Goal: Task Accomplishment & Management: Complete application form

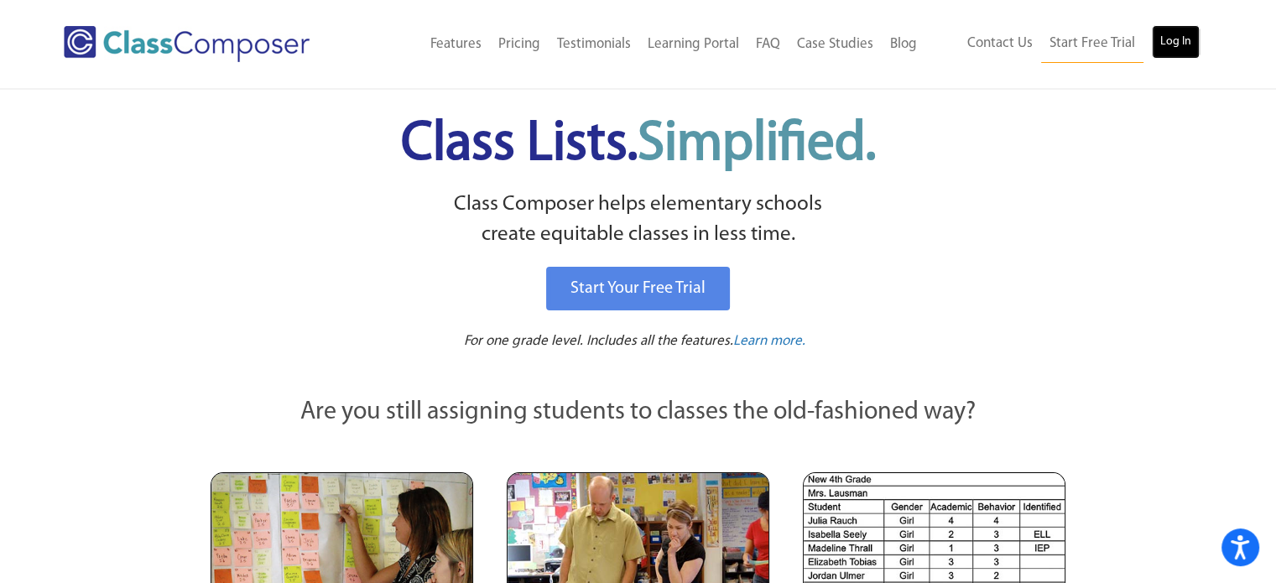
click at [1184, 43] on link "Log In" at bounding box center [1176, 42] width 48 height 34
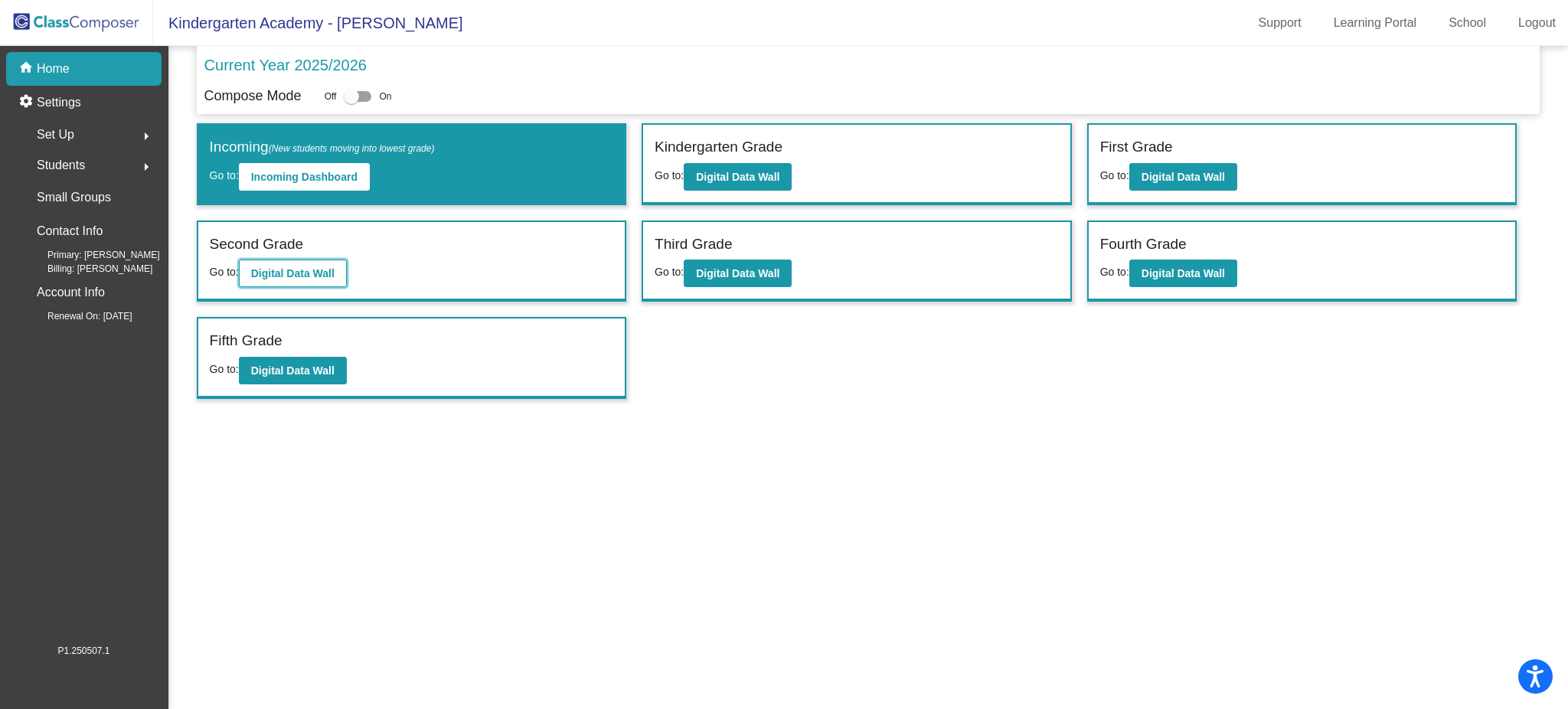
click at [326, 275] on b "Digital Data Wall" at bounding box center [292, 273] width 83 height 12
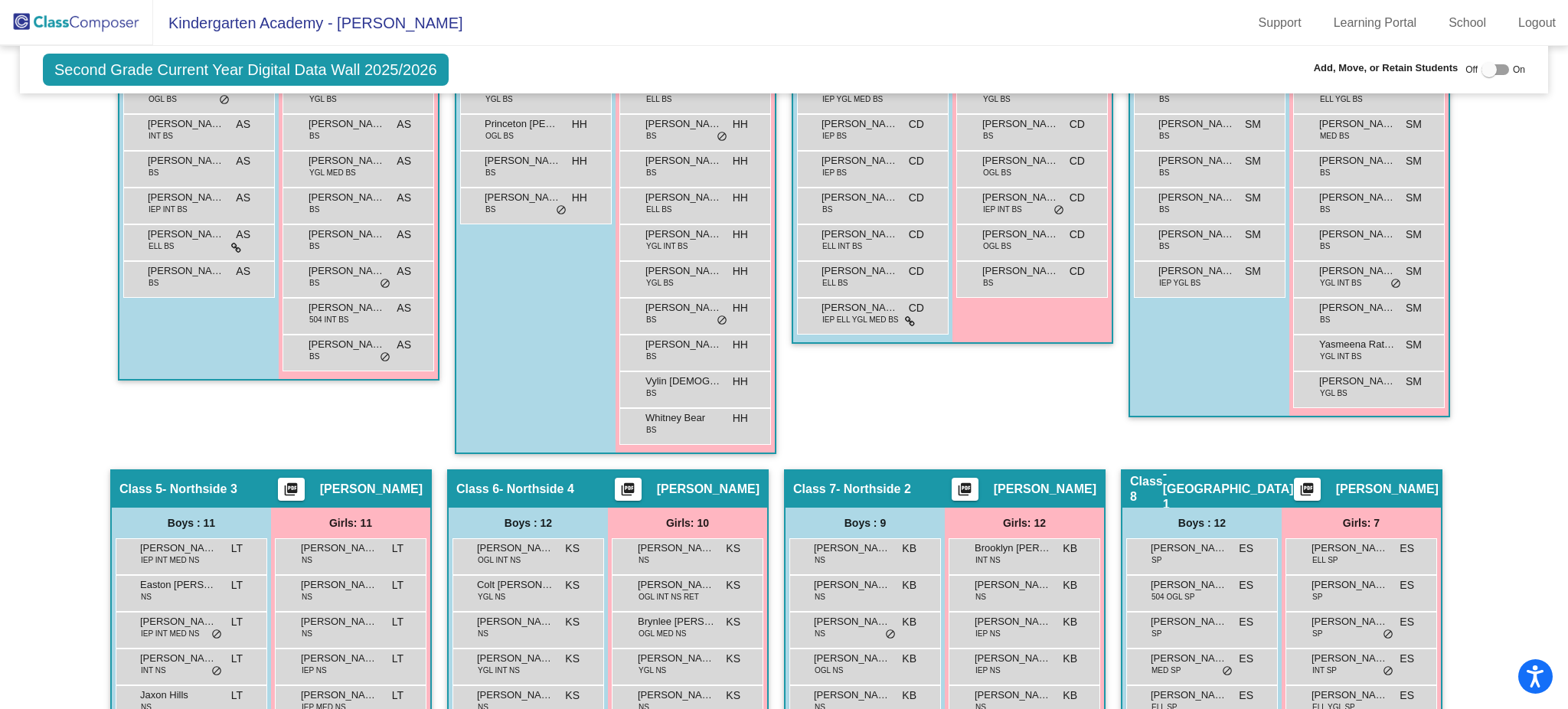
scroll to position [919, 0]
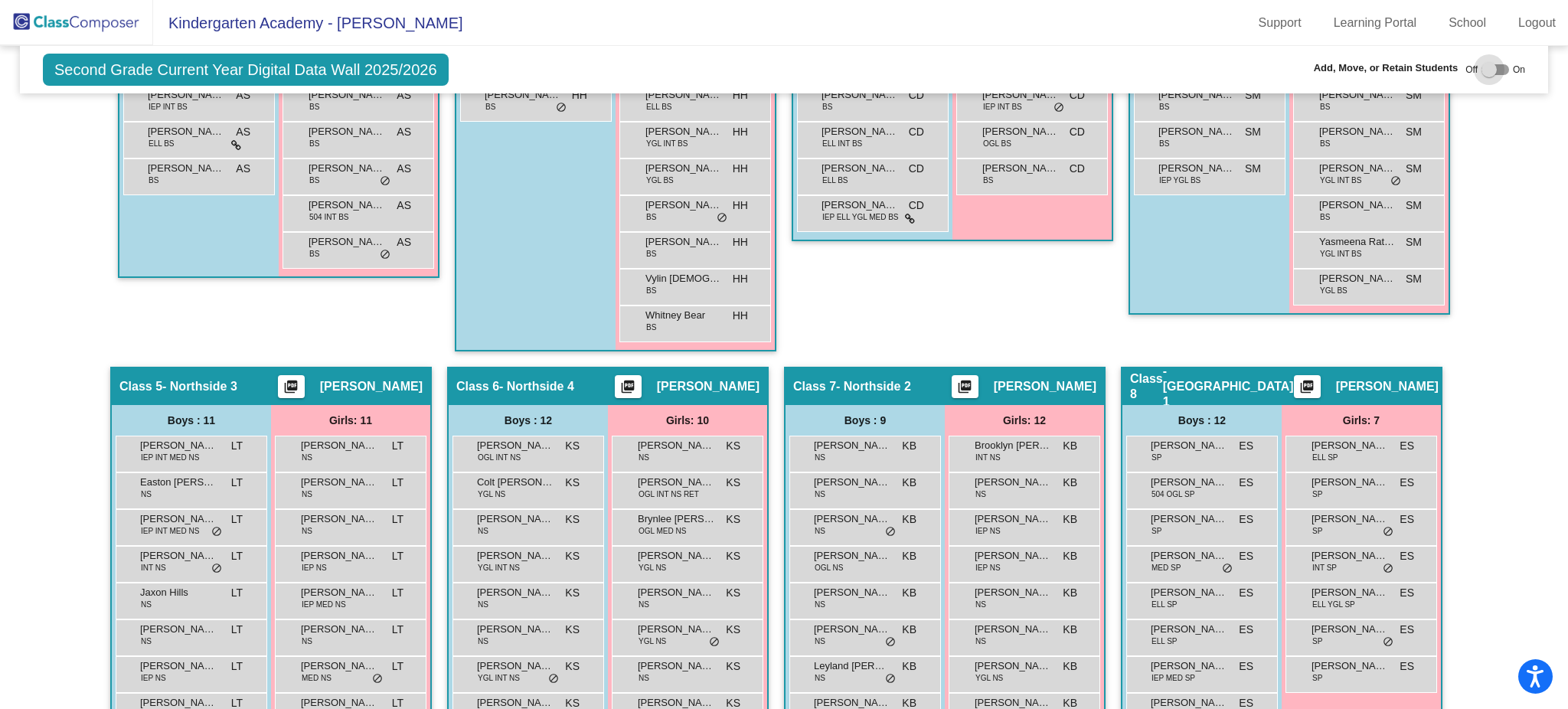
click at [1495, 69] on div at bounding box center [1495, 69] width 27 height 11
checkbox input "true"
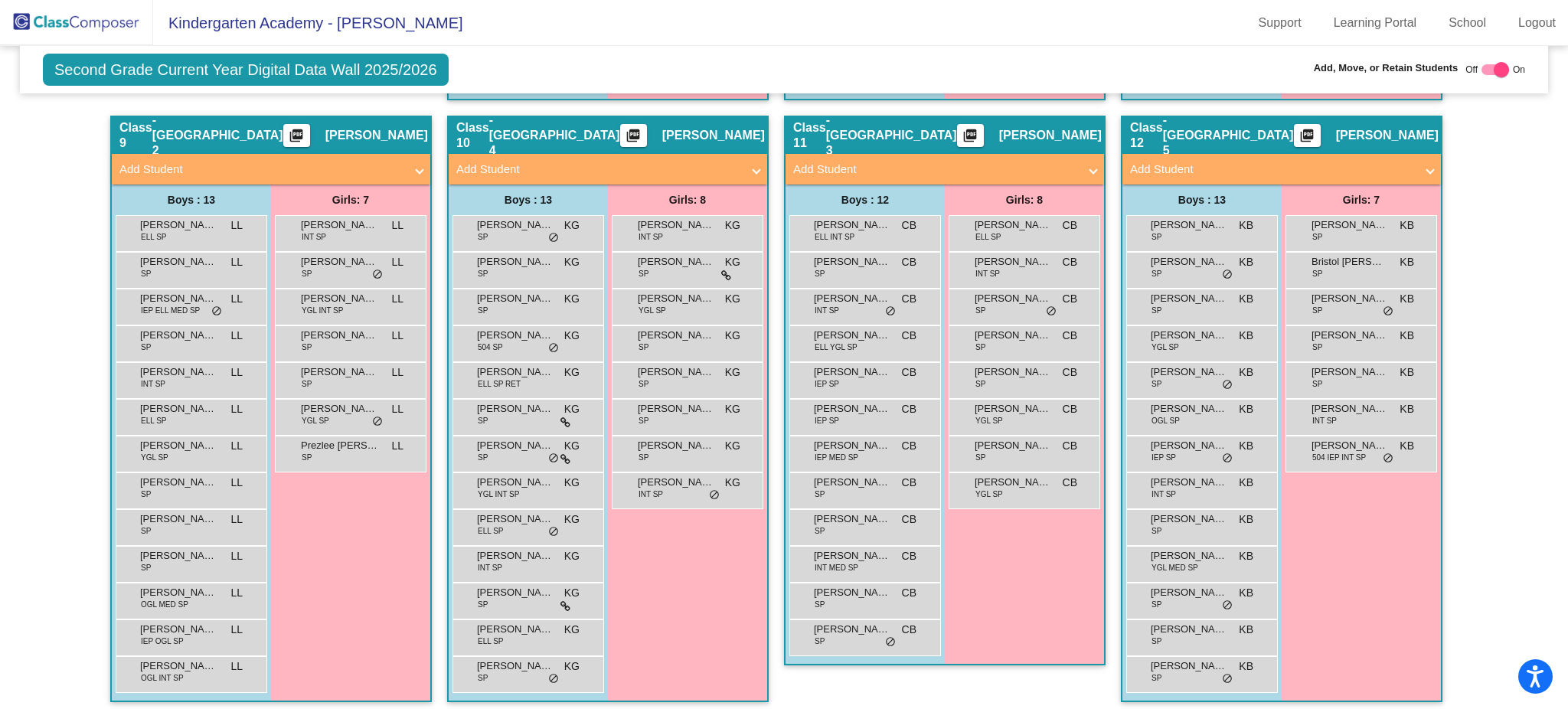
scroll to position [1663, 0]
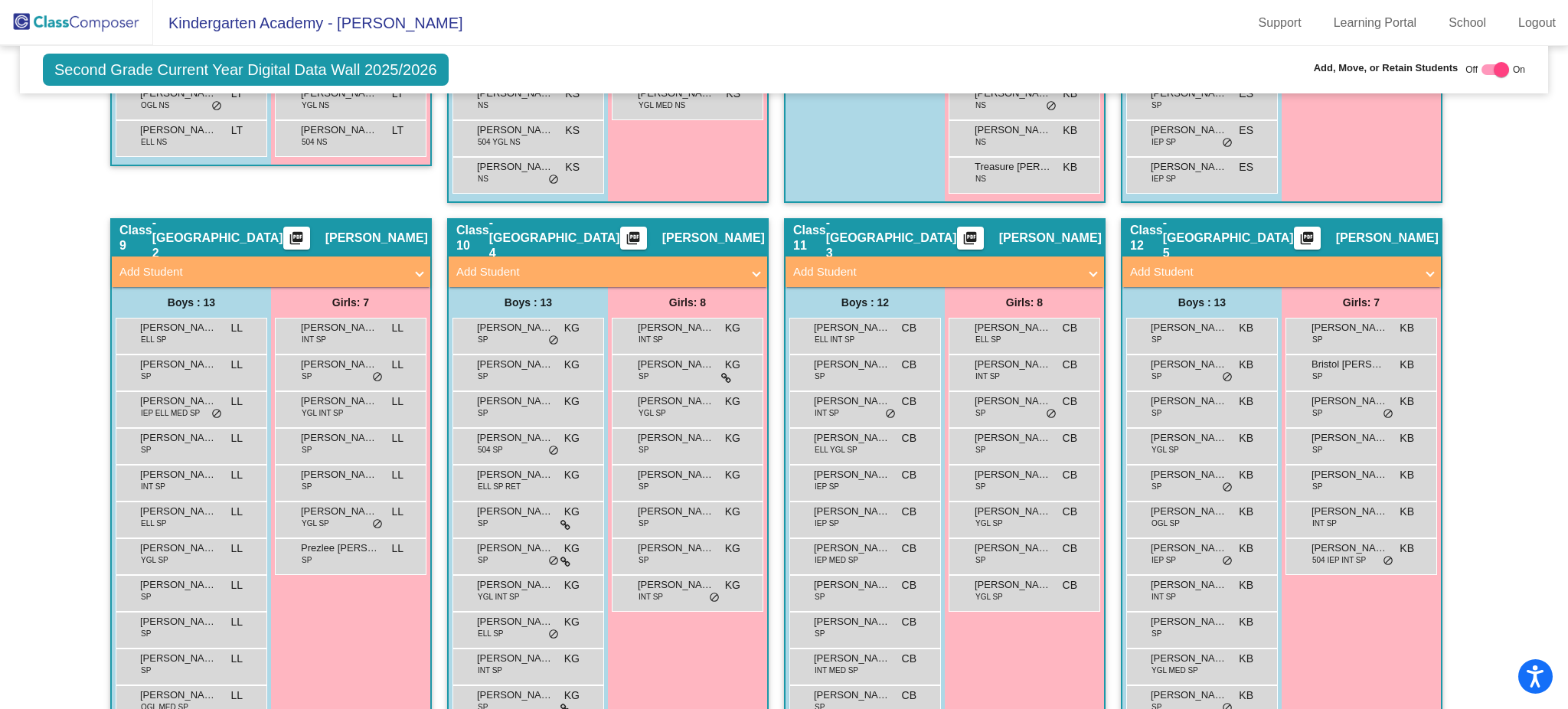
click at [1085, 264] on span "Add Student" at bounding box center [941, 272] width 297 height 17
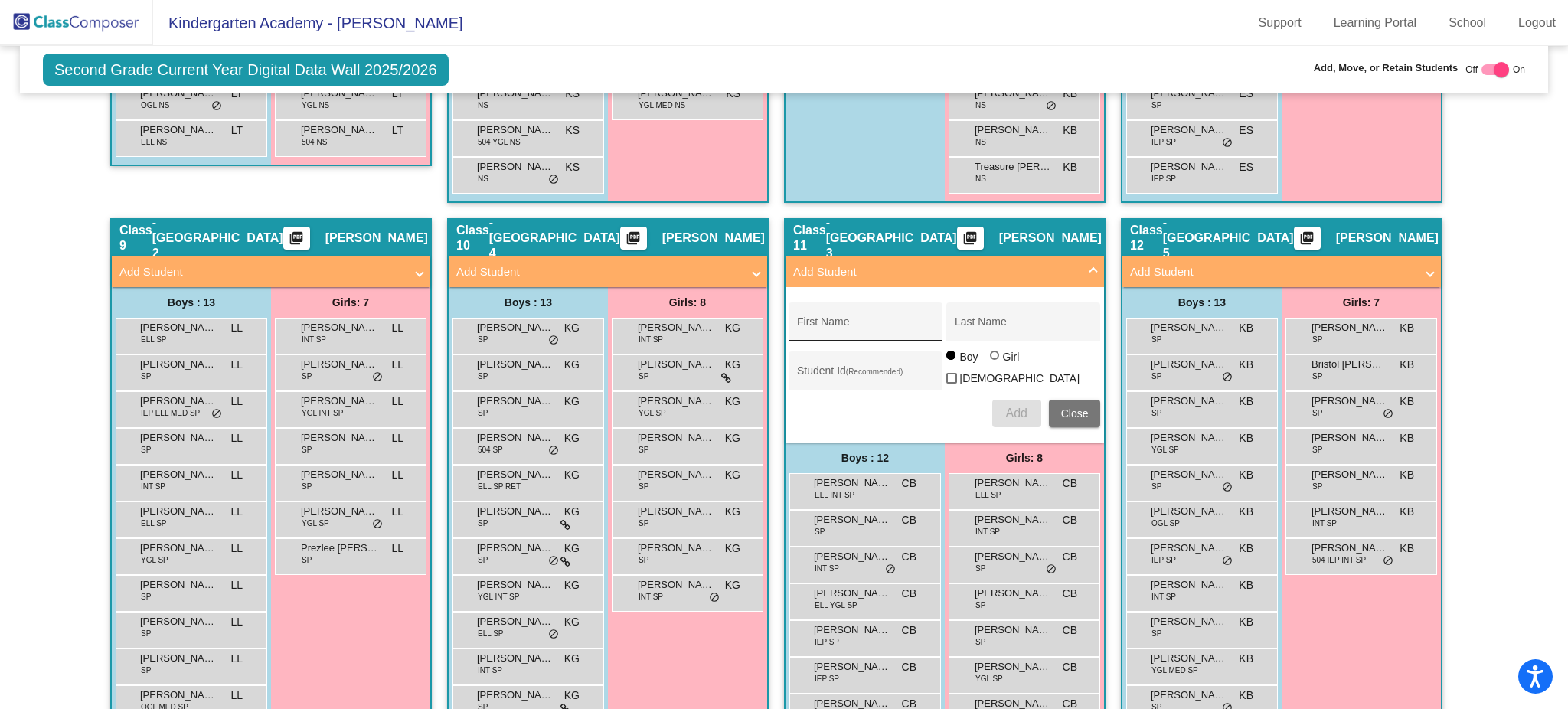
click at [822, 321] on input "First Name" at bounding box center [865, 327] width 138 height 12
paste input "[PERSON_NAME]"
type input "[PERSON_NAME]"
click at [989, 311] on div "Last Name" at bounding box center [1023, 327] width 138 height 31
paste input "[DEMOGRAPHIC_DATA]"
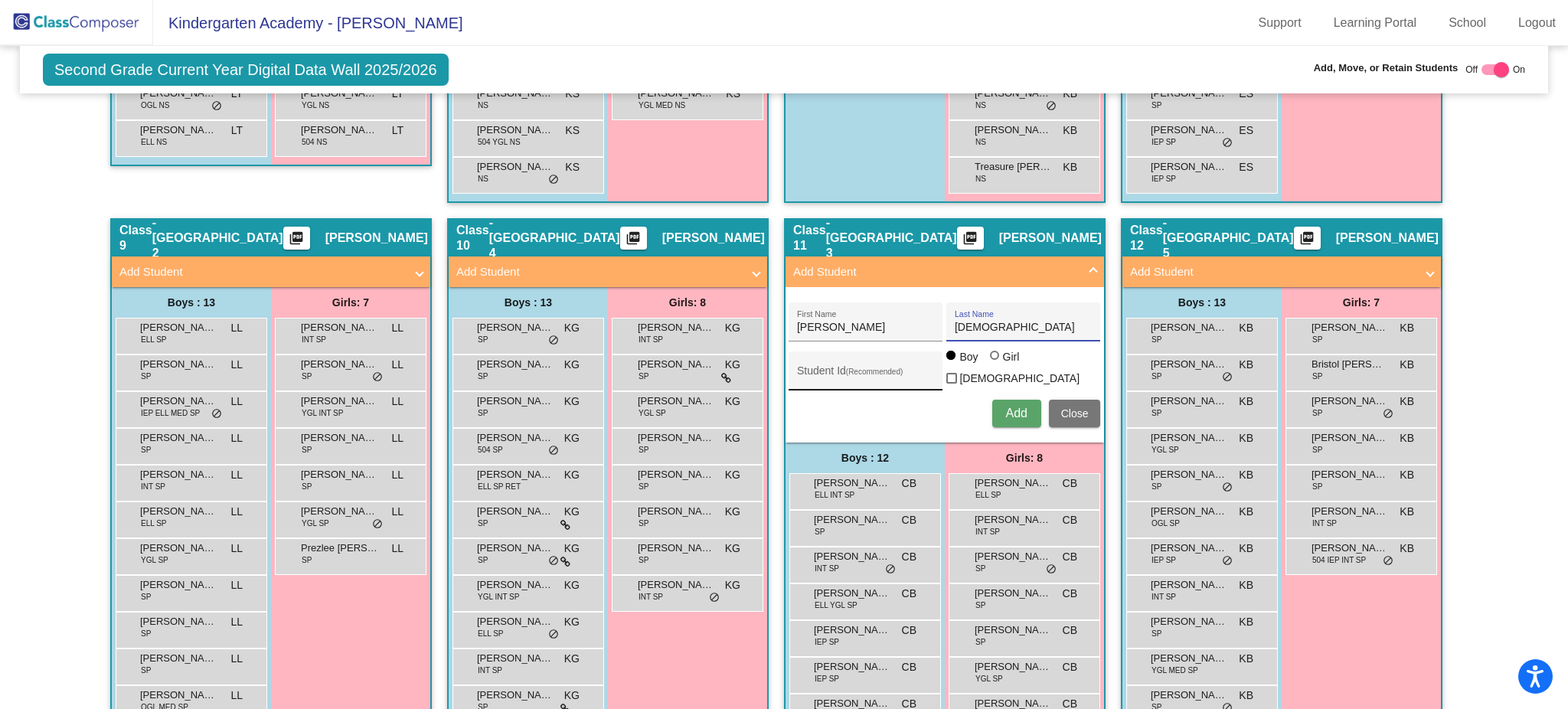
type input "[DEMOGRAPHIC_DATA]"
click at [872, 359] on div "Student Id (Recommended)" at bounding box center [865, 374] width 138 height 31
paste input "506136"
type input "506136"
click at [1014, 406] on span "Add" at bounding box center [1015, 412] width 21 height 13
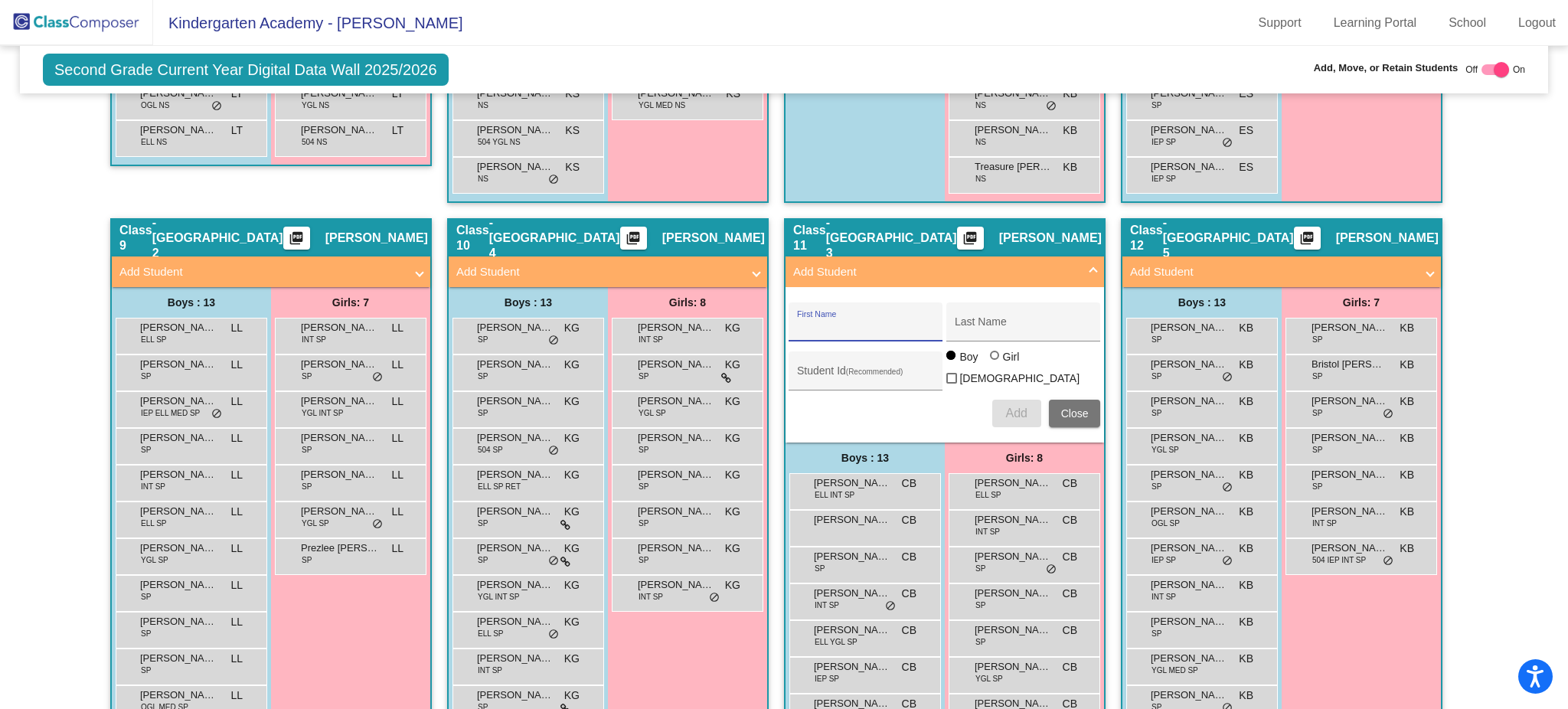
click at [1068, 407] on span "Close" at bounding box center [1075, 412] width 27 height 12
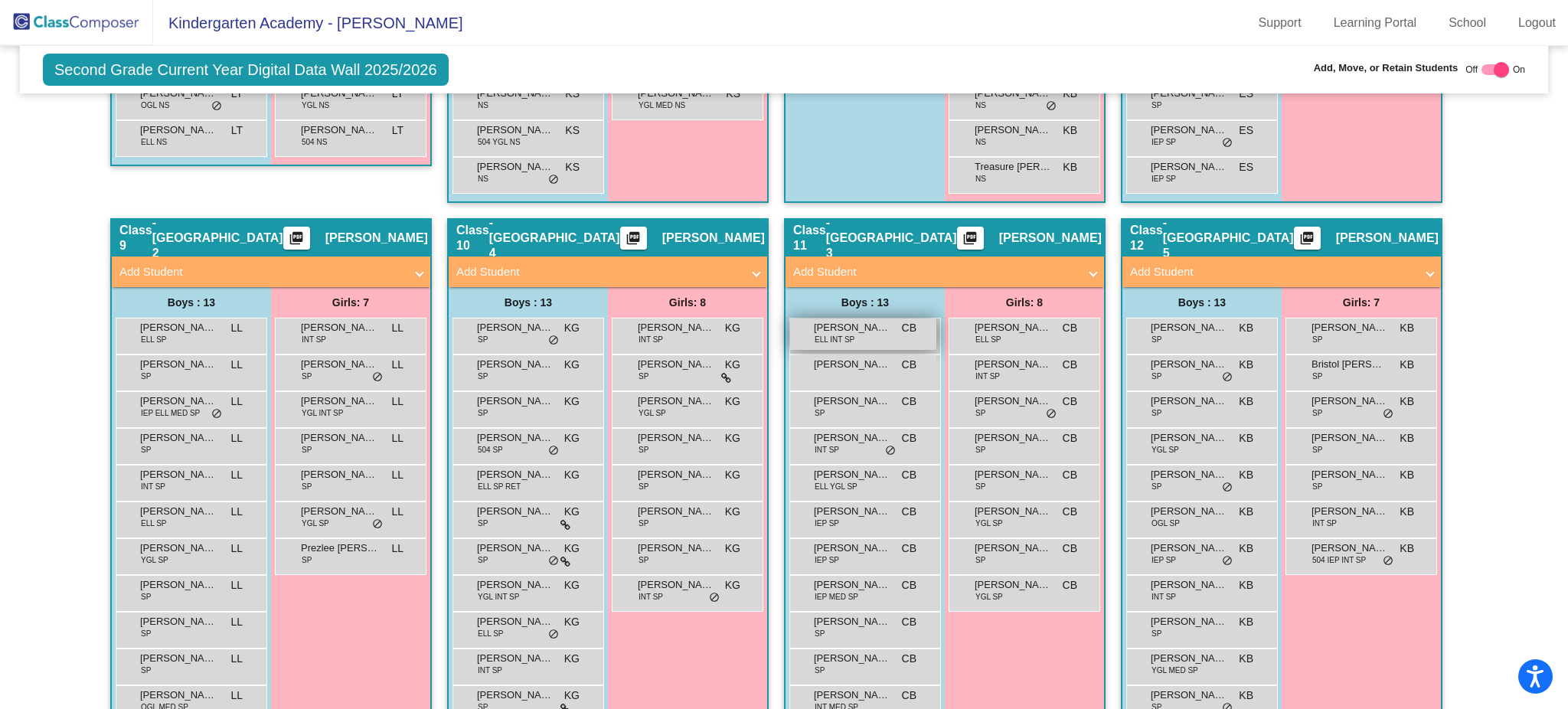
scroll to position [1765, 0]
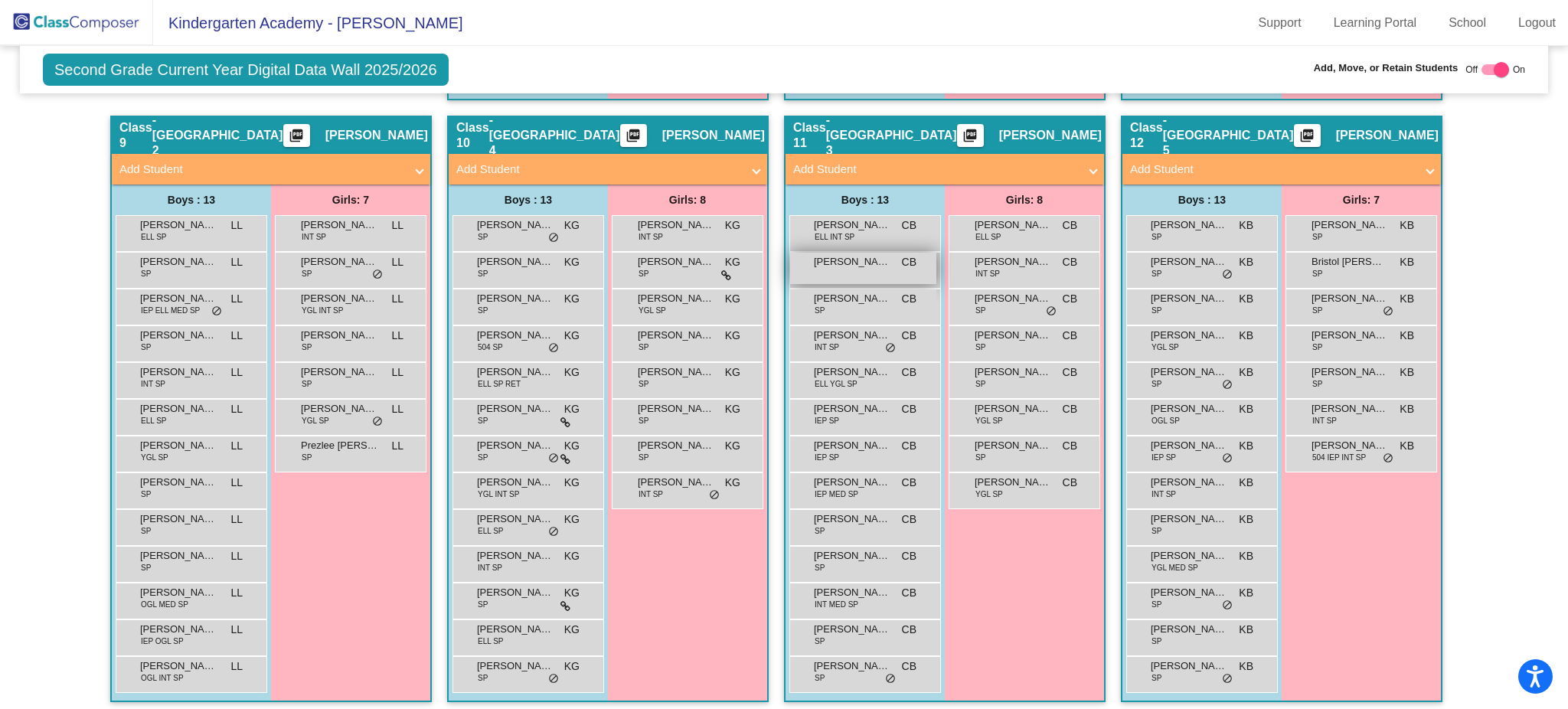
click at [831, 262] on span "[PERSON_NAME]-[PERSON_NAME]" at bounding box center [852, 261] width 77 height 16
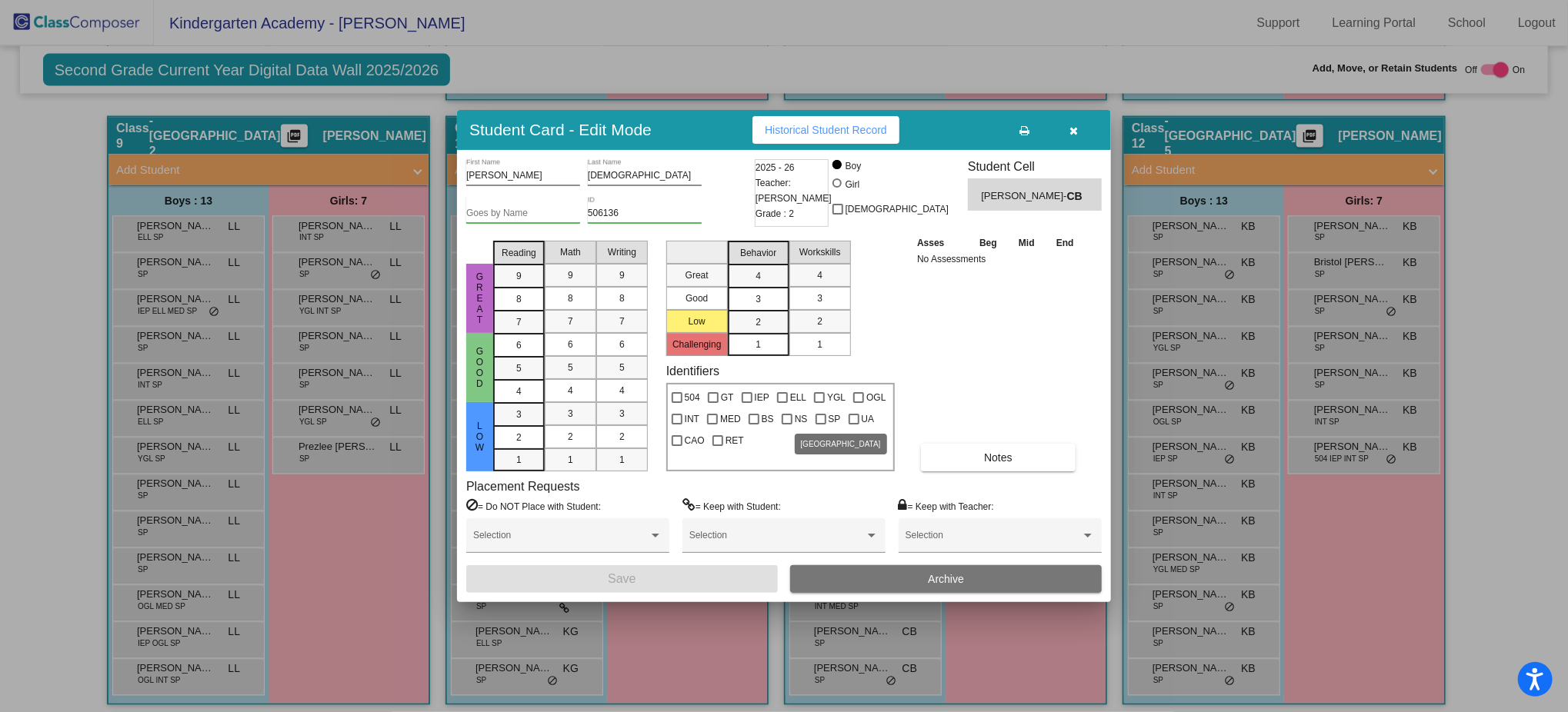
click at [816, 422] on div at bounding box center [821, 419] width 11 height 11
click at [820, 424] on input "SP" at bounding box center [820, 424] width 1 height 1
checkbox input "true"
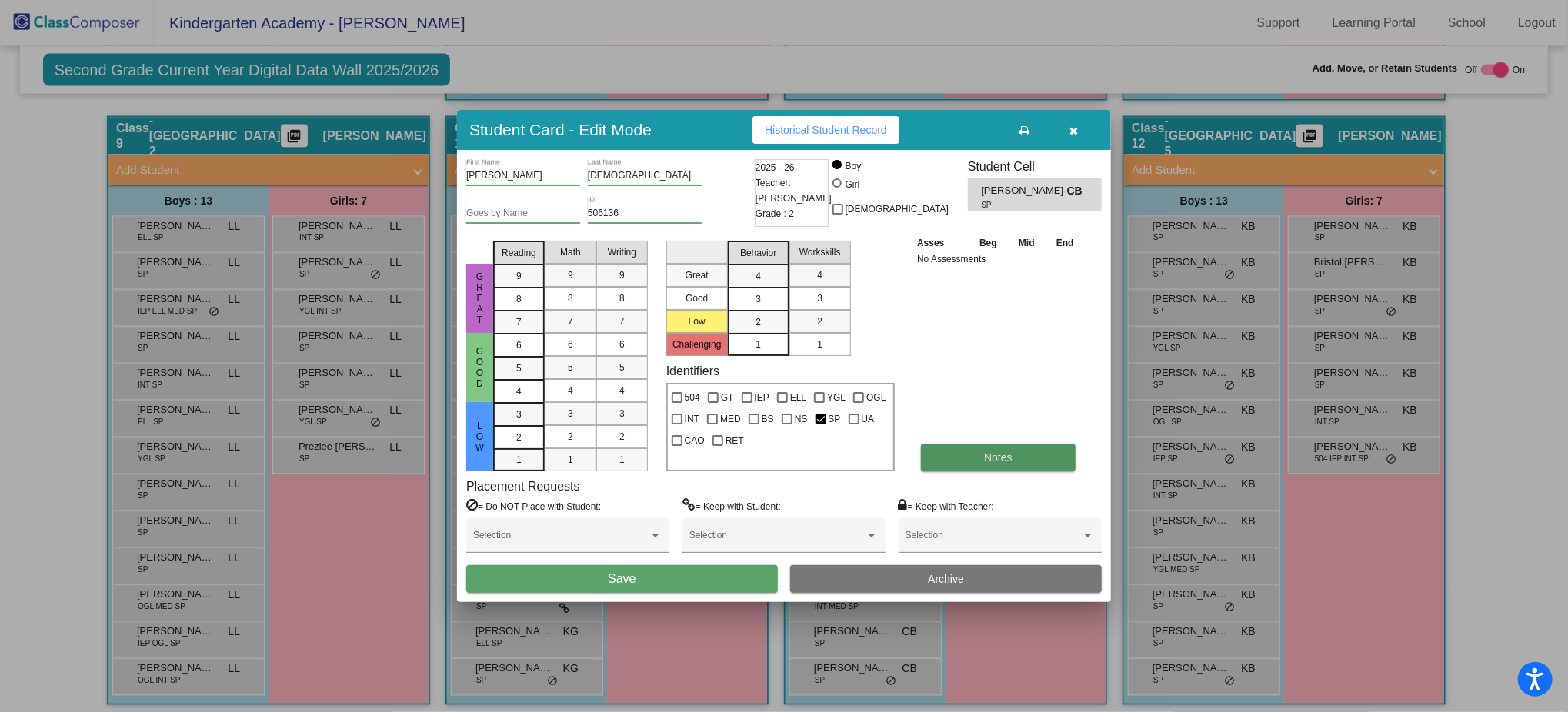
click at [965, 460] on button "Notes" at bounding box center [998, 457] width 155 height 27
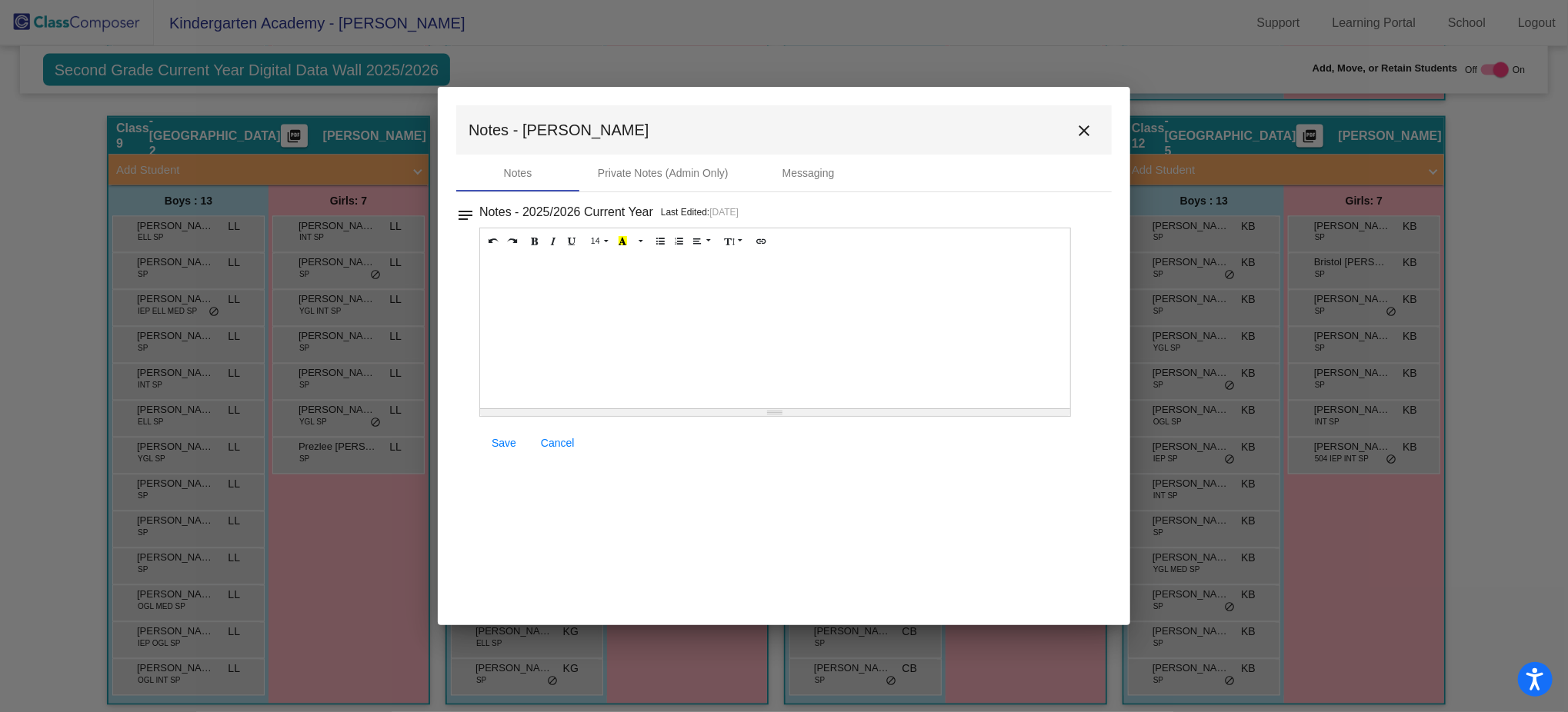
click at [613, 297] on div at bounding box center [774, 332] width 590 height 154
click at [513, 434] on link "Save" at bounding box center [504, 443] width 50 height 27
click at [1078, 133] on mat-icon "close" at bounding box center [1084, 131] width 18 height 18
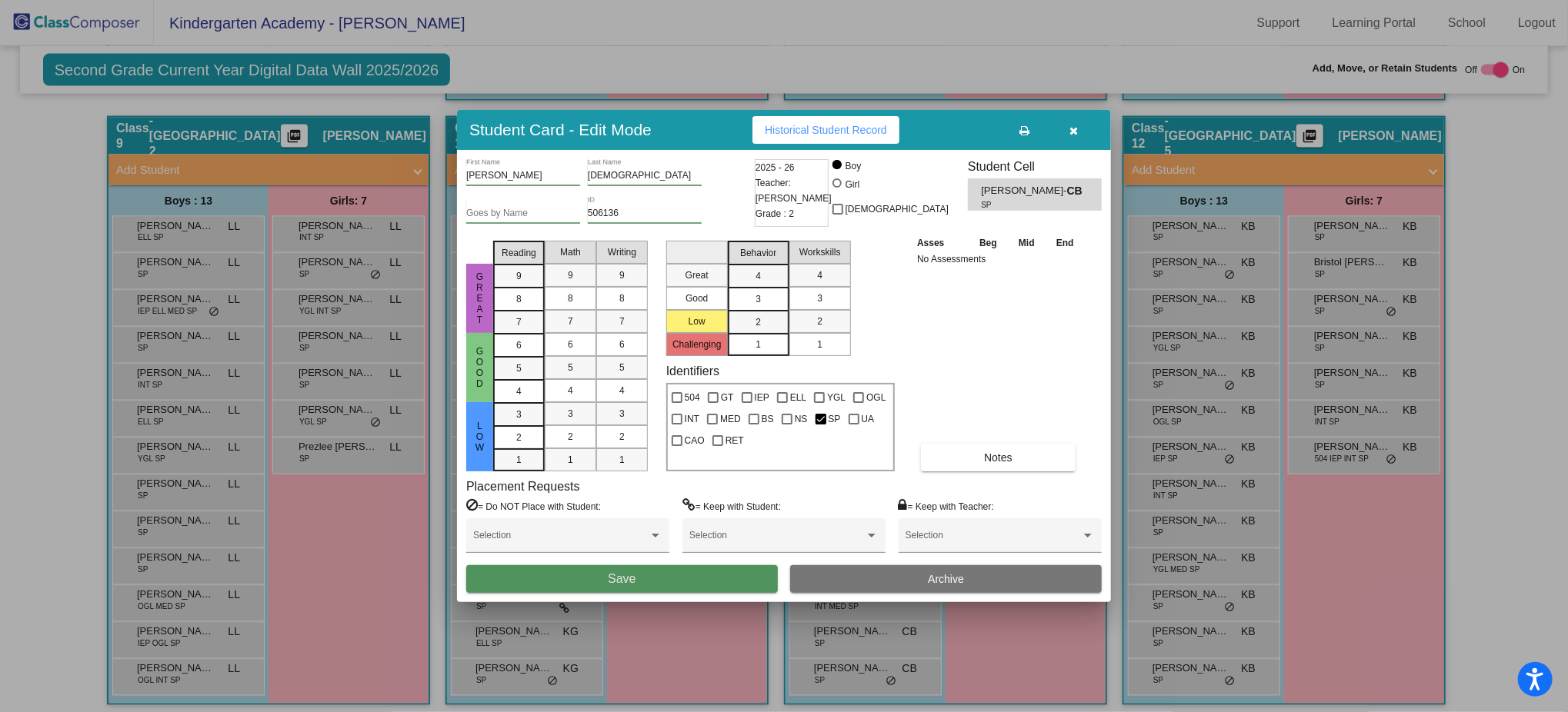
click at [657, 575] on button "Save" at bounding box center [622, 579] width 312 height 27
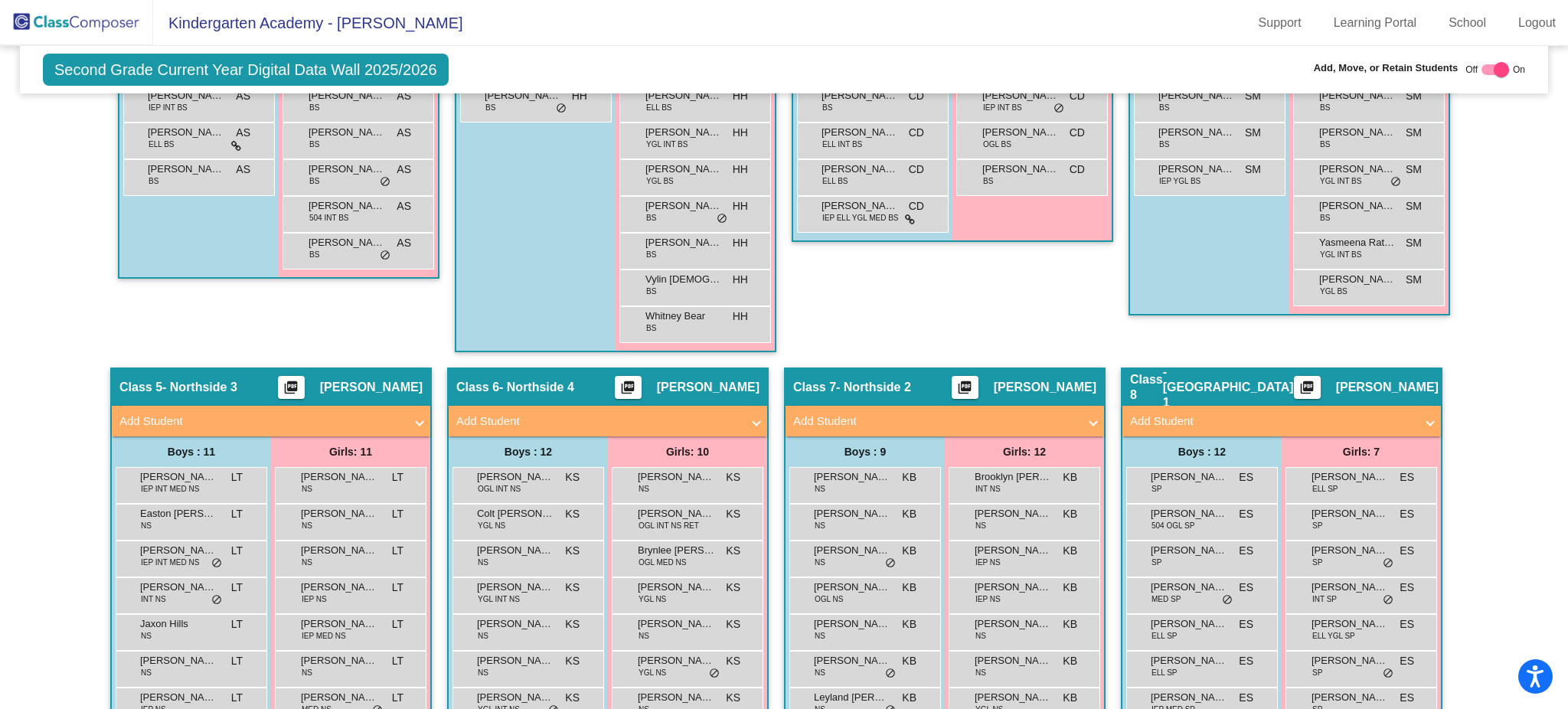
scroll to position [0, 0]
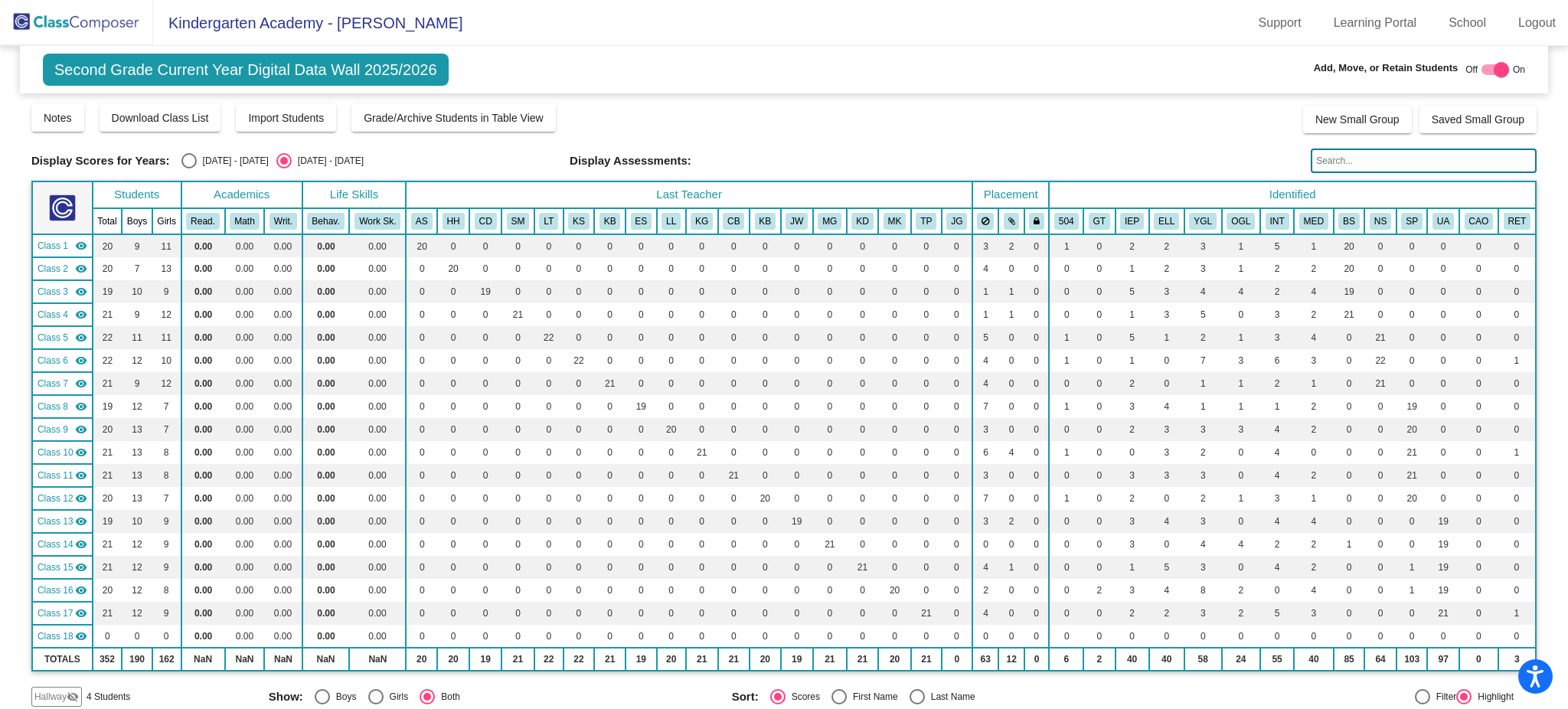
click at [83, 22] on img at bounding box center [77, 22] width 153 height 45
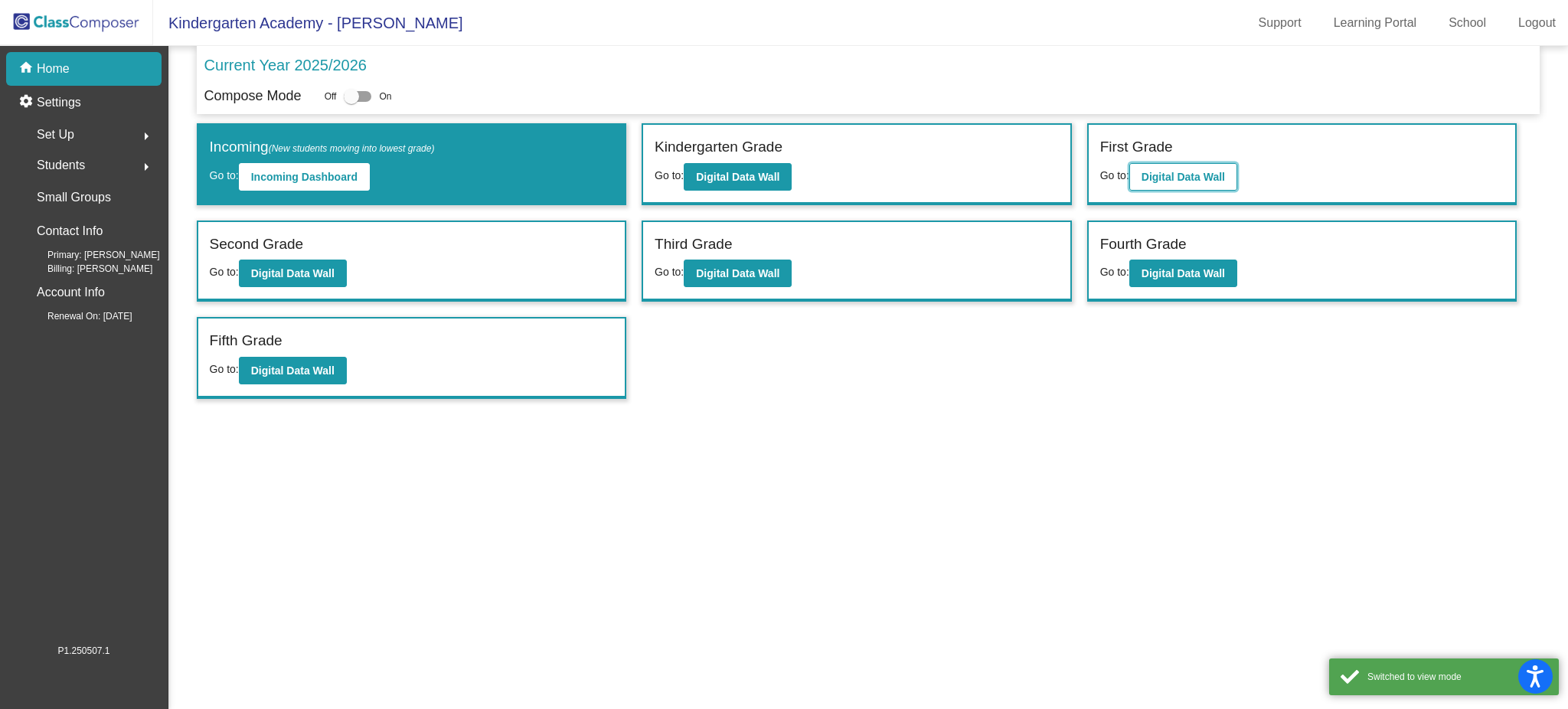
click at [1158, 171] on b "Digital Data Wall" at bounding box center [1183, 176] width 83 height 12
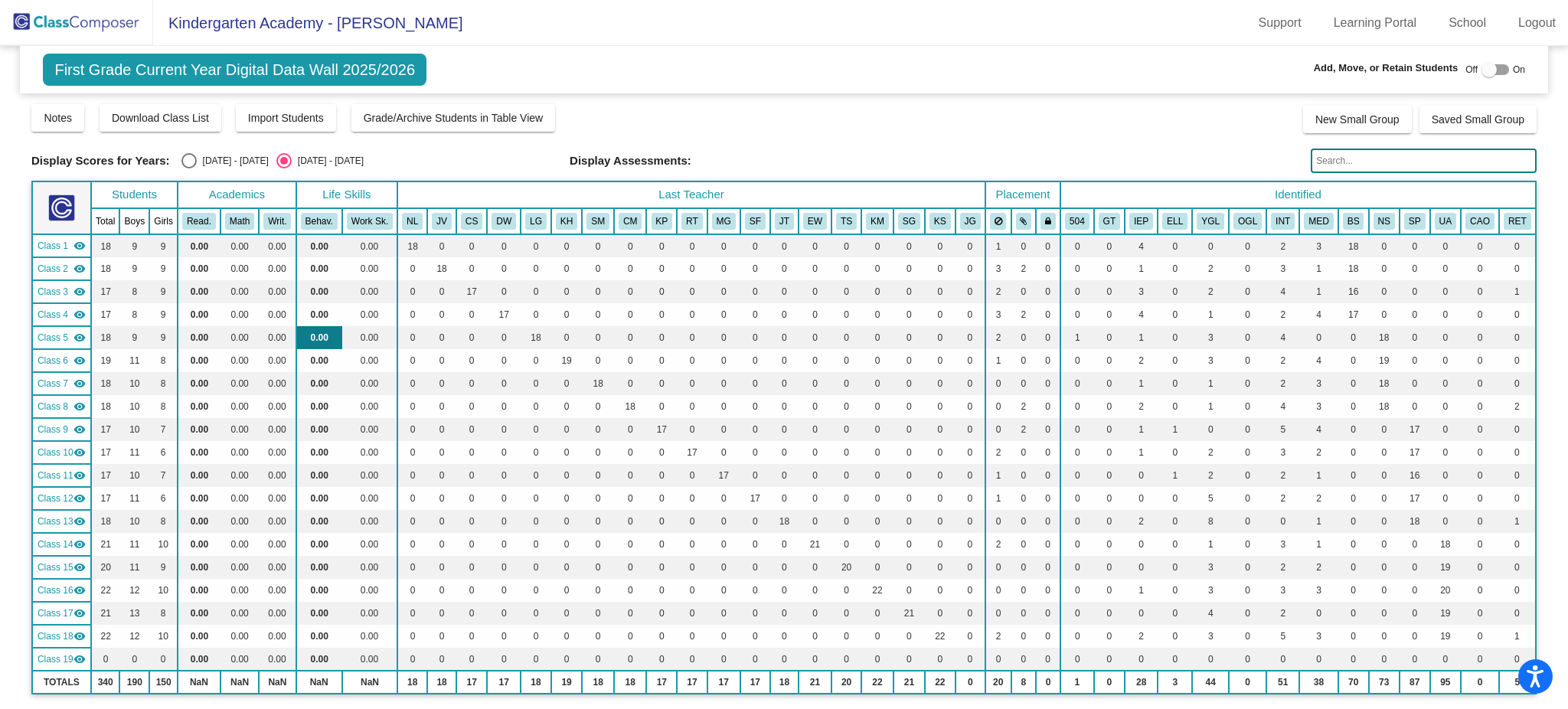
scroll to position [307, 0]
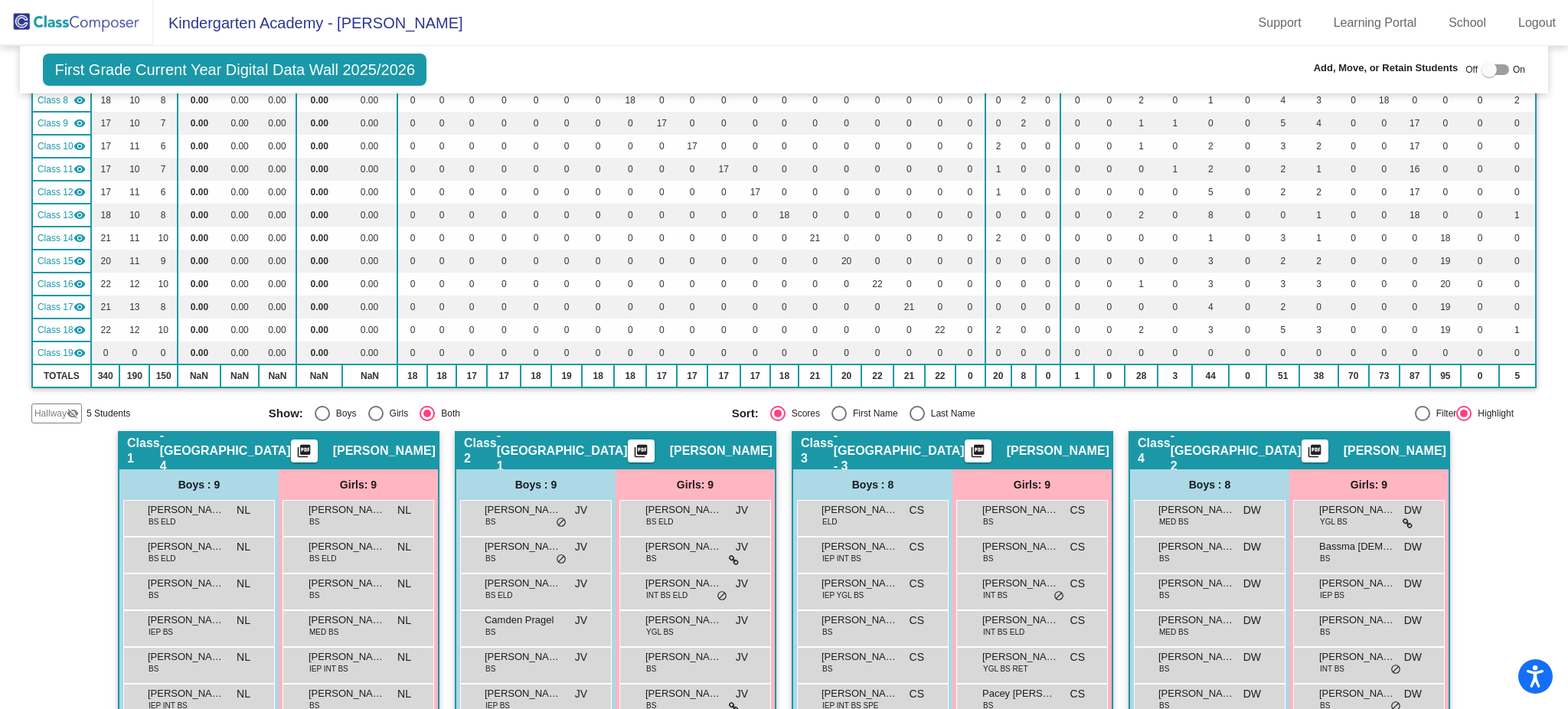
click at [54, 408] on span "Hallway" at bounding box center [50, 412] width 32 height 14
